Goal: Transaction & Acquisition: Purchase product/service

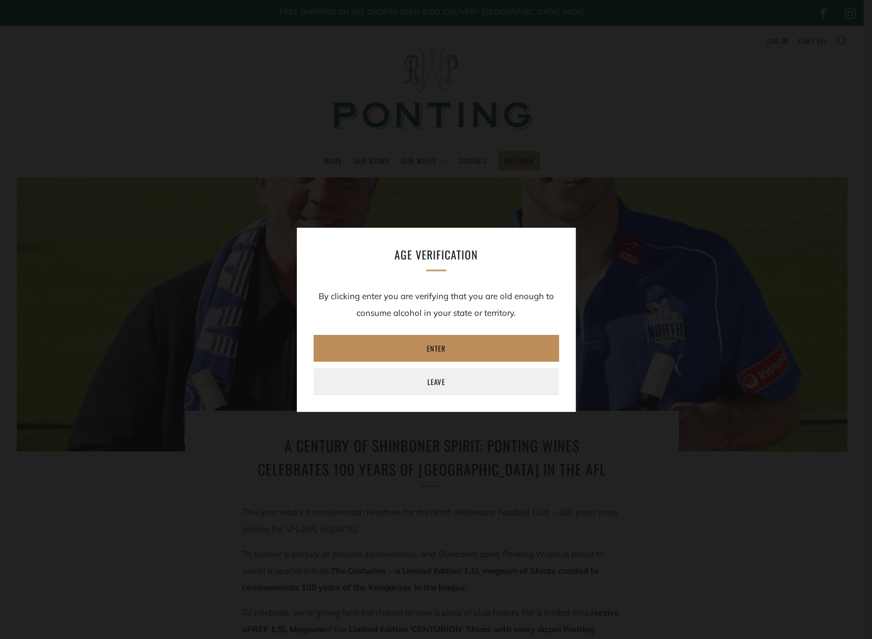
click at [429, 345] on link "Enter" at bounding box center [435, 348] width 245 height 27
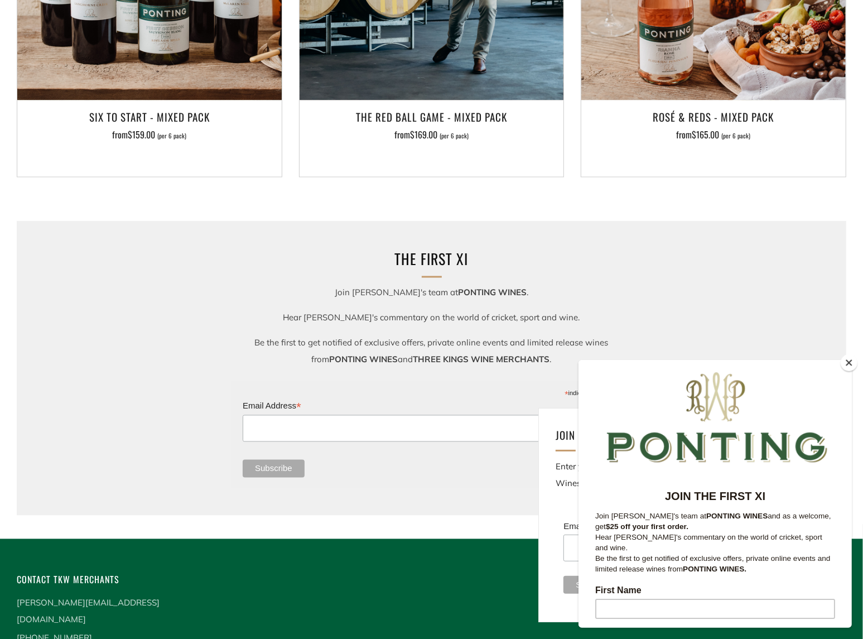
scroll to position [1306, 0]
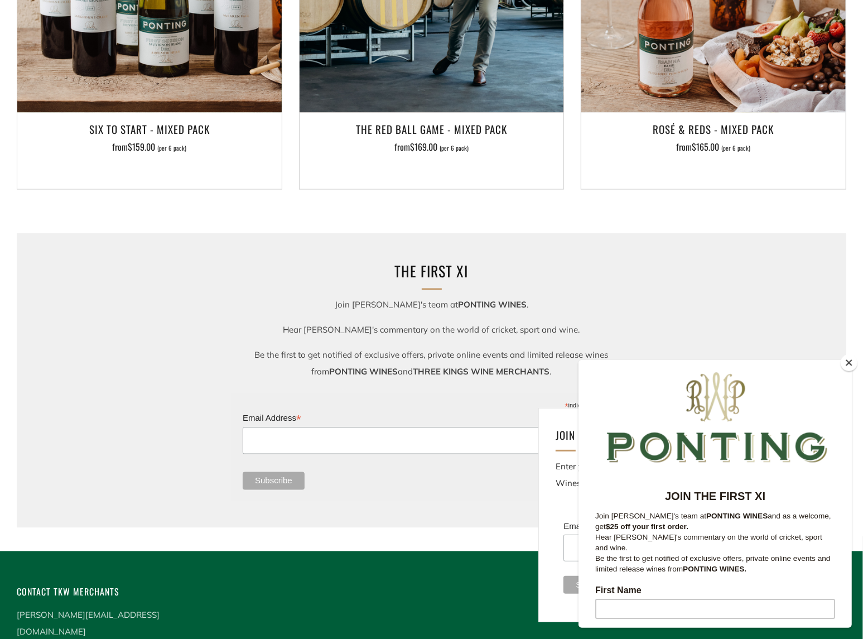
click at [848, 364] on button "Close" at bounding box center [849, 362] width 17 height 17
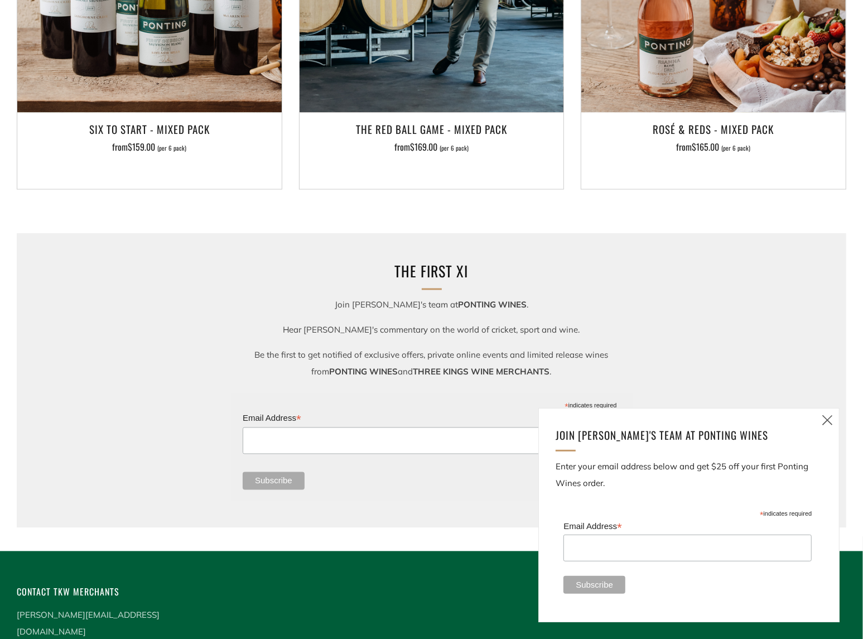
click at [833, 415] on icon at bounding box center [826, 420] width 13 height 14
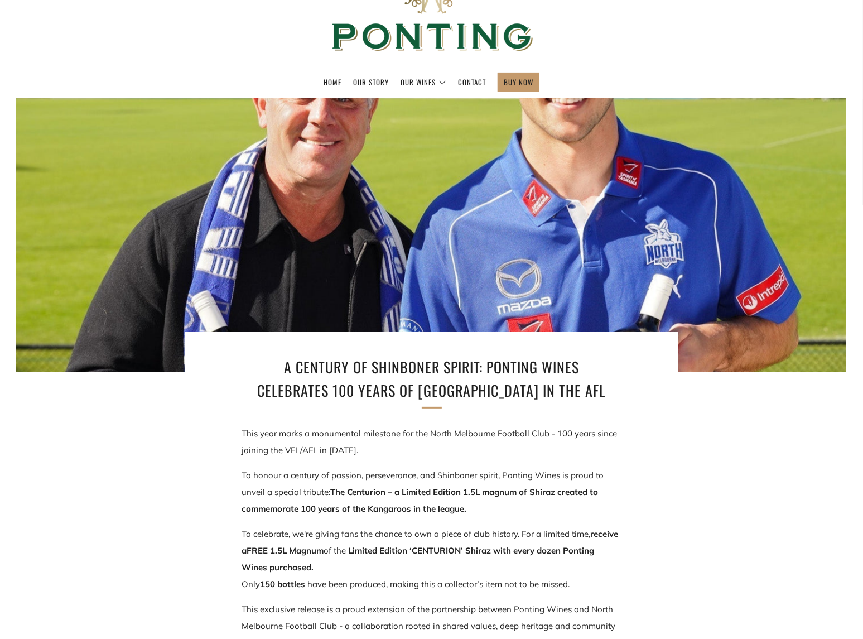
scroll to position [50, 0]
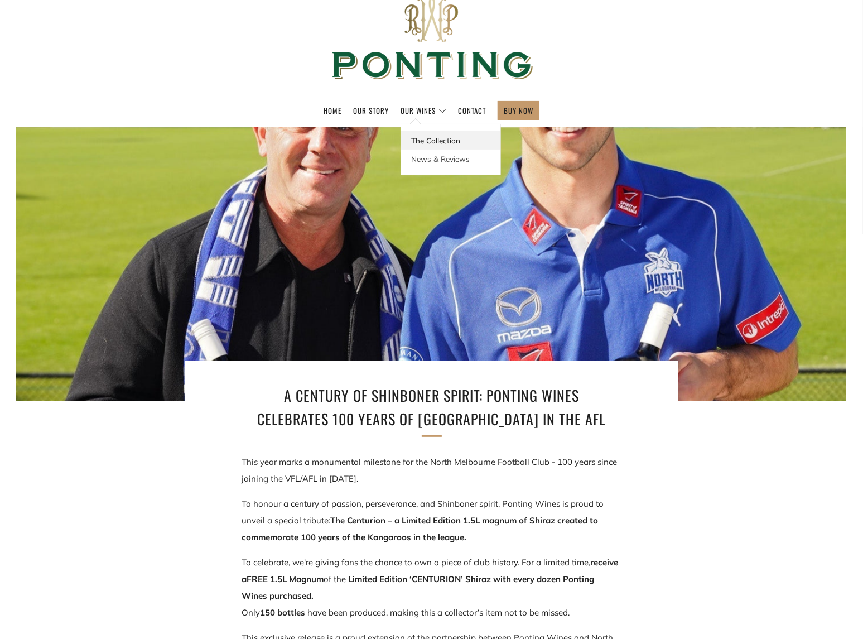
click at [419, 139] on link "The Collection" at bounding box center [450, 140] width 99 height 18
